Goal: Task Accomplishment & Management: Complete application form

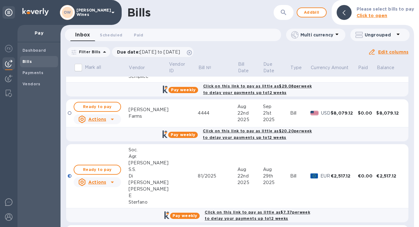
scroll to position [819, 0]
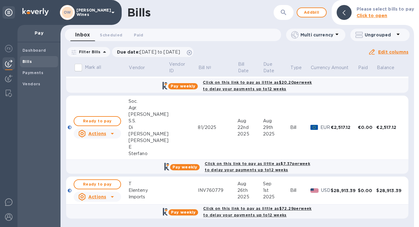
drag, startPoint x: 411, startPoint y: 203, endPoint x: 408, endPoint y: 72, distance: 130.9
click at [408, 72] on div "Mark all Vendor Vendor ID Bill № Bill Date Due Date Type Currency Amount Paid B…" at bounding box center [236, 143] width 353 height 167
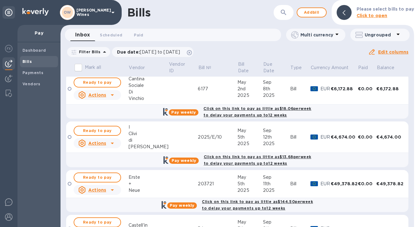
scroll to position [0, 0]
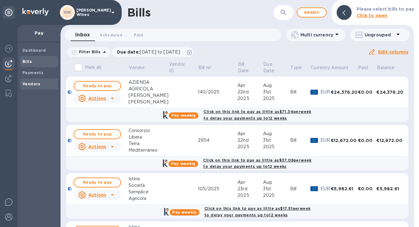
click at [27, 85] on b "Vendors" at bounding box center [31, 84] width 18 height 5
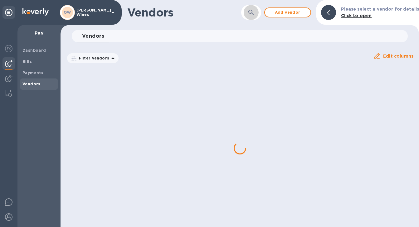
click at [251, 14] on icon "button" at bounding box center [250, 12] width 7 height 7
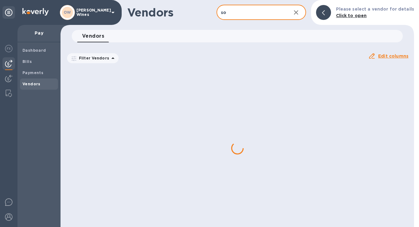
type input "sorelle"
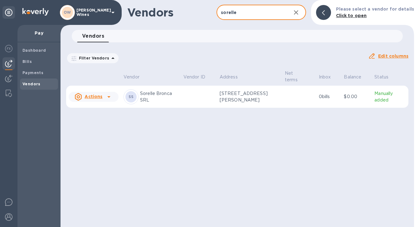
click at [108, 100] on icon at bounding box center [108, 96] width 7 height 7
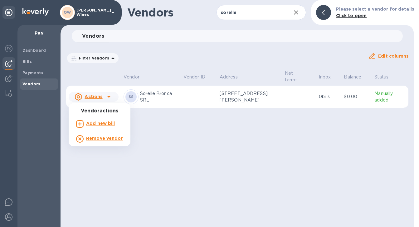
click at [95, 125] on b "Add new bill" at bounding box center [100, 123] width 29 height 5
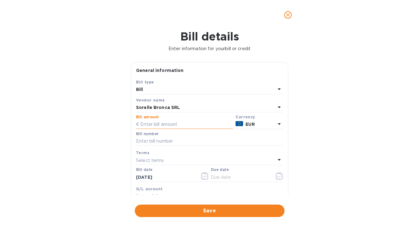
click at [151, 125] on input "text" at bounding box center [184, 124] width 97 height 9
type input "15,216"
click at [142, 141] on input "text" at bounding box center [209, 141] width 147 height 9
type input "221/2025"
drag, startPoint x: 171, startPoint y: 181, endPoint x: 123, endPoint y: 174, distance: 48.2
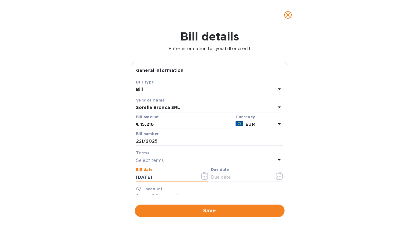
click at [123, 174] on div "Bill details Enter information for your bill or credit General information Save…" at bounding box center [209, 128] width 419 height 197
type input "[DATE]"
click at [281, 176] on button "button" at bounding box center [279, 176] width 15 height 15
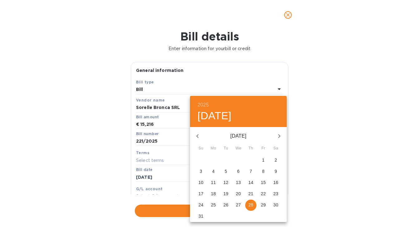
click at [263, 205] on p "29" at bounding box center [263, 205] width 5 height 6
type input "[DATE]"
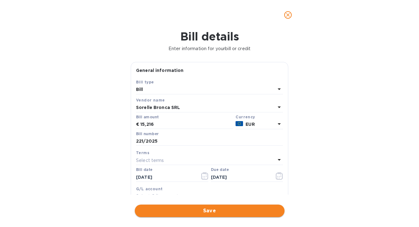
click at [242, 215] on button "Save" at bounding box center [210, 211] width 150 height 12
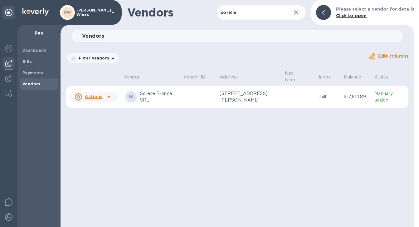
click at [108, 99] on icon at bounding box center [108, 96] width 7 height 7
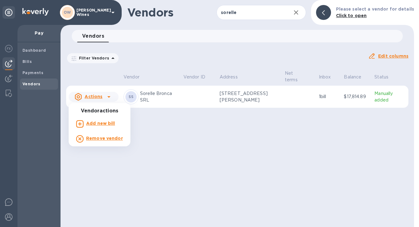
click at [98, 127] on div "Add new bill" at bounding box center [100, 124] width 31 height 10
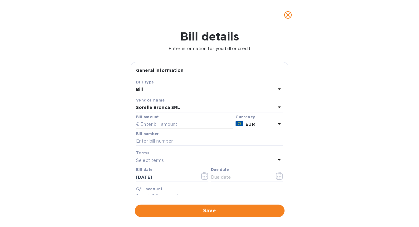
click at [170, 126] on input "text" at bounding box center [184, 124] width 97 height 9
type input "2"
type input "3,804"
click at [156, 144] on input "text" at bounding box center [209, 141] width 147 height 9
type input "259/2025"
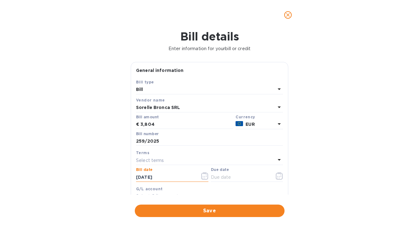
drag, startPoint x: 172, startPoint y: 177, endPoint x: 112, endPoint y: 177, distance: 59.5
click at [112, 177] on div "Bill details Enter information for your bill or credit General information Save…" at bounding box center [209, 128] width 419 height 197
type input "[DATE]"
click at [276, 175] on icon "button" at bounding box center [279, 175] width 7 height 7
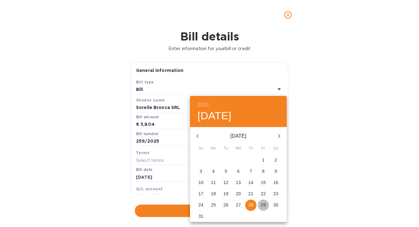
click at [265, 207] on p "29" at bounding box center [263, 205] width 5 height 6
type input "[DATE]"
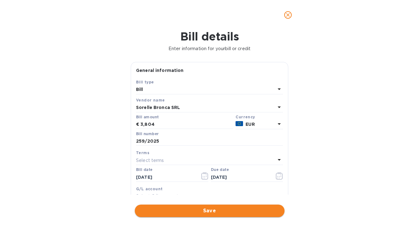
click at [260, 211] on span "Save" at bounding box center [210, 210] width 140 height 7
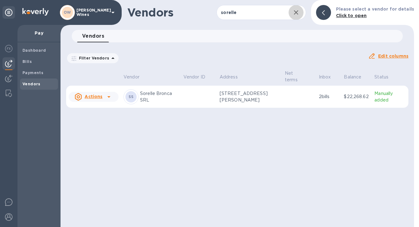
click at [298, 13] on icon "button" at bounding box center [296, 12] width 4 height 4
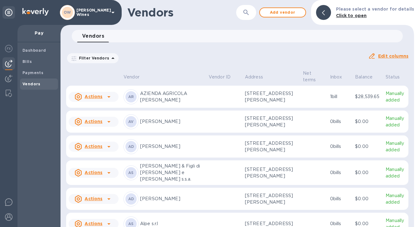
click at [249, 14] on icon "button" at bounding box center [245, 12] width 7 height 7
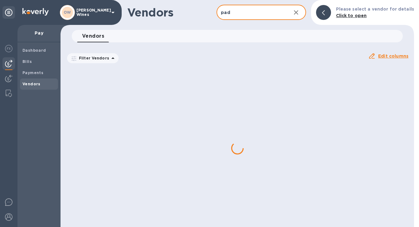
type input "padelletti"
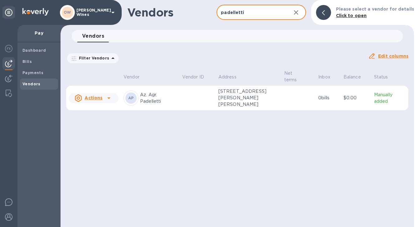
click at [111, 97] on icon at bounding box center [108, 97] width 7 height 7
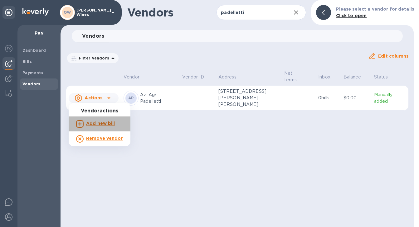
click at [100, 124] on b "Add new bill" at bounding box center [100, 123] width 29 height 5
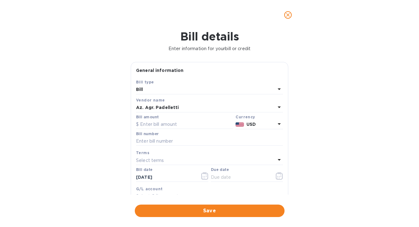
click at [276, 126] on icon at bounding box center [278, 123] width 7 height 7
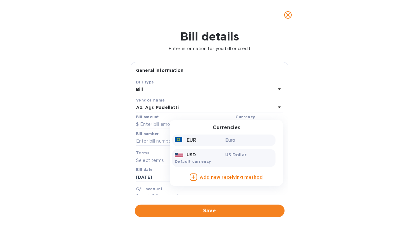
click at [190, 143] on p "EUR" at bounding box center [191, 140] width 10 height 7
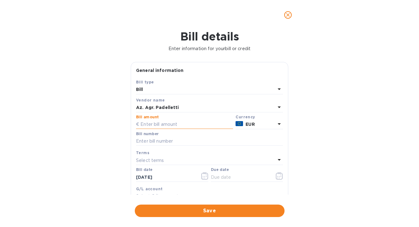
click at [161, 124] on input "text" at bounding box center [184, 124] width 97 height 9
type input "7,500"
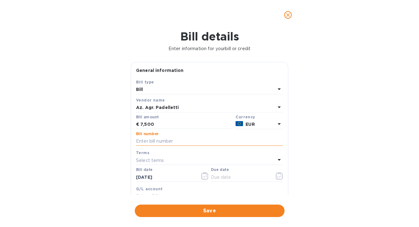
click at [154, 142] on input "text" at bounding box center [209, 141] width 147 height 9
type input "83 (Final 50%)"
drag, startPoint x: 187, startPoint y: 180, endPoint x: 123, endPoint y: 180, distance: 64.2
click at [123, 180] on div "Bill details Enter information for your bill or credit General information Save…" at bounding box center [209, 128] width 419 height 197
type input "[DATE]"
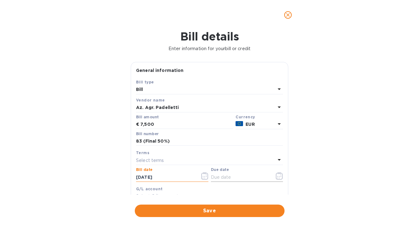
click at [277, 177] on icon "button" at bounding box center [279, 175] width 7 height 7
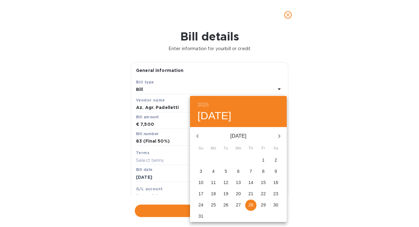
click at [264, 207] on p "29" at bounding box center [263, 205] width 5 height 6
type input "[DATE]"
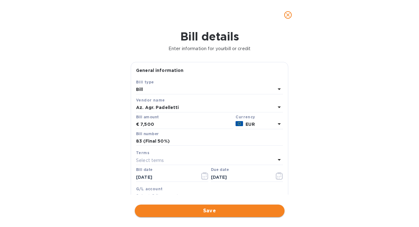
click at [247, 212] on span "Save" at bounding box center [210, 210] width 140 height 7
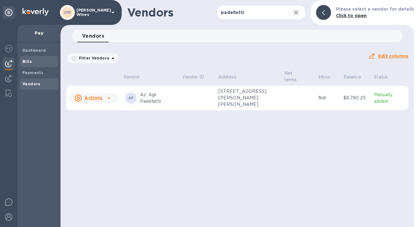
click at [29, 62] on b "Bills" at bounding box center [26, 61] width 9 height 5
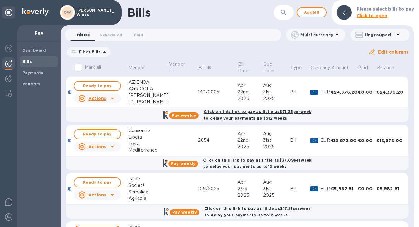
drag, startPoint x: 411, startPoint y: 74, endPoint x: 411, endPoint y: 80, distance: 6.2
click at [411, 80] on div "Mark all Vendor Vendor ID Bill № Bill Date Due Date Type Currency Amount Paid B…" at bounding box center [236, 143] width 353 height 167
click at [8, 51] on img at bounding box center [8, 48] width 7 height 7
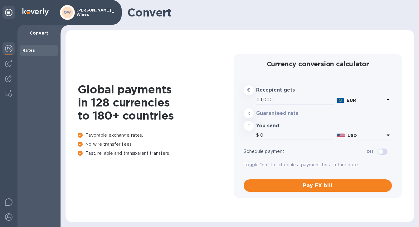
type input "1,170.5"
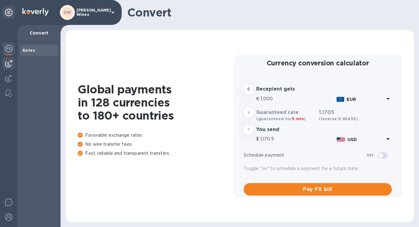
click at [8, 63] on img at bounding box center [8, 63] width 7 height 7
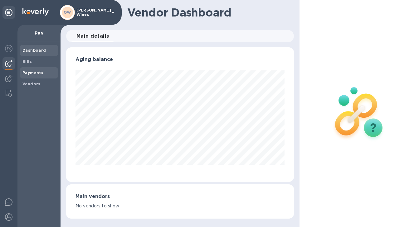
scroll to position [311541, 311450]
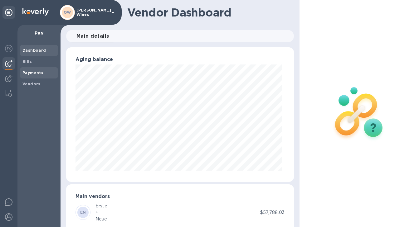
click at [31, 72] on b "Payments" at bounding box center [32, 72] width 21 height 5
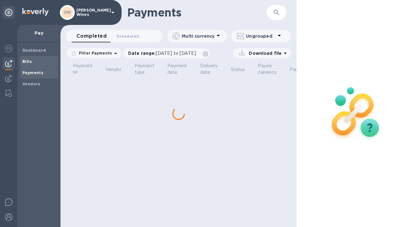
click at [28, 60] on b "Bills" at bounding box center [26, 61] width 9 height 5
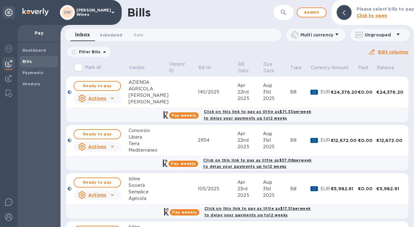
click at [106, 36] on span "Scheduled 0" at bounding box center [111, 35] width 22 height 7
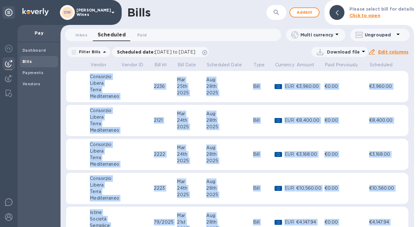
drag, startPoint x: 414, startPoint y: 98, endPoint x: 413, endPoint y: 106, distance: 8.1
click at [413, 106] on div "Bills ​ Add bill Please select bill for details Click to open Inbox 0 Scheduled…" at bounding box center [239, 113] width 358 height 227
click at [141, 36] on span "Paid 0" at bounding box center [141, 35] width 9 height 7
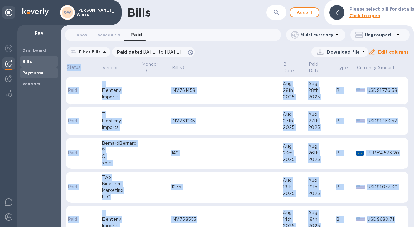
click at [34, 74] on b "Payments" at bounding box center [32, 72] width 21 height 5
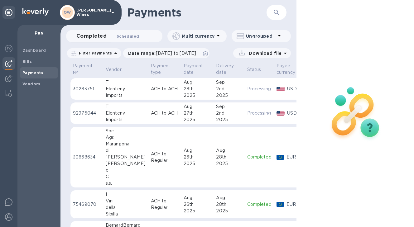
click at [130, 36] on span "Scheduled 0" at bounding box center [128, 36] width 22 height 7
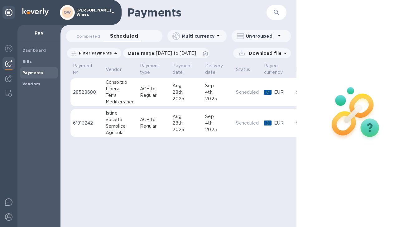
click at [112, 16] on div "OW [PERSON_NAME] Wines" at bounding box center [88, 12] width 57 height 15
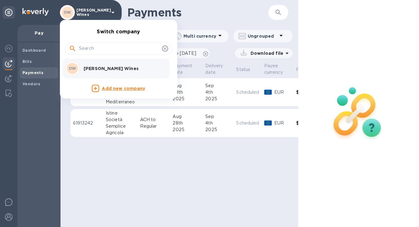
click at [28, 64] on div at bounding box center [209, 113] width 419 height 227
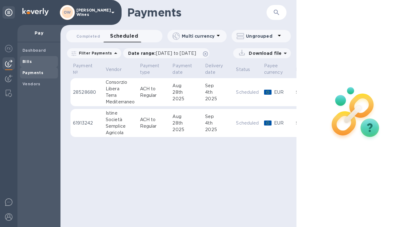
click at [27, 63] on b "Bills" at bounding box center [26, 61] width 9 height 5
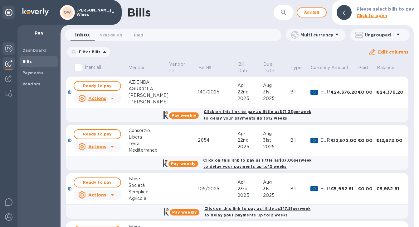
click at [12, 50] on img at bounding box center [8, 48] width 7 height 7
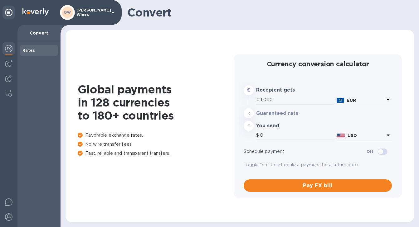
type input "1,170.3"
